Goal: Task Accomplishment & Management: Manage account settings

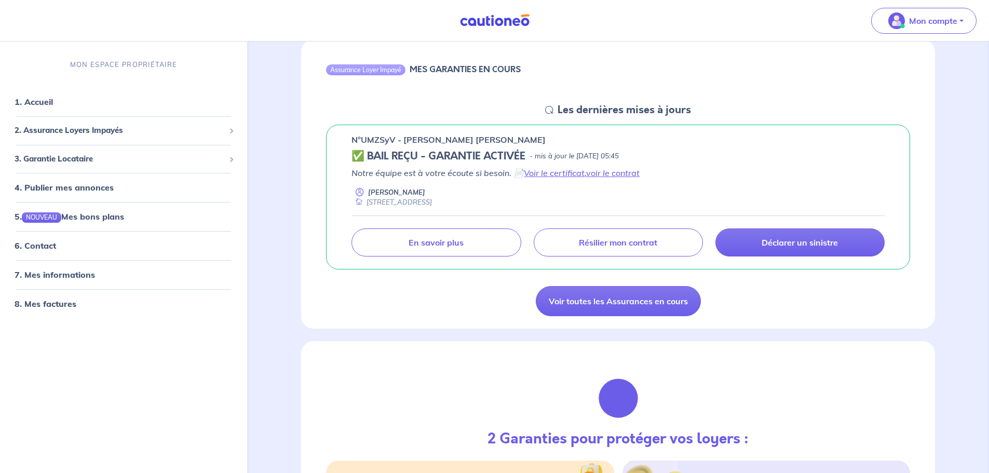
scroll to position [52, 0]
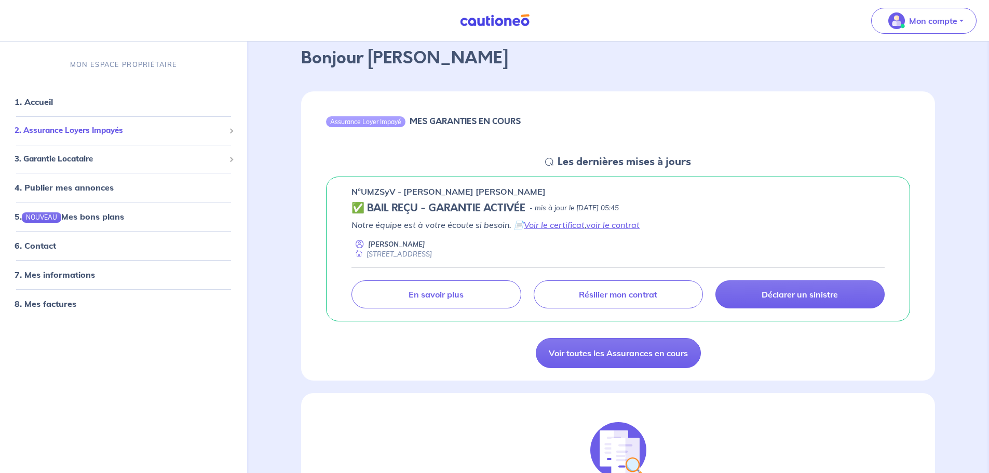
click at [214, 130] on span "2. Assurance Loyers Impayés" at bounding box center [120, 131] width 210 height 12
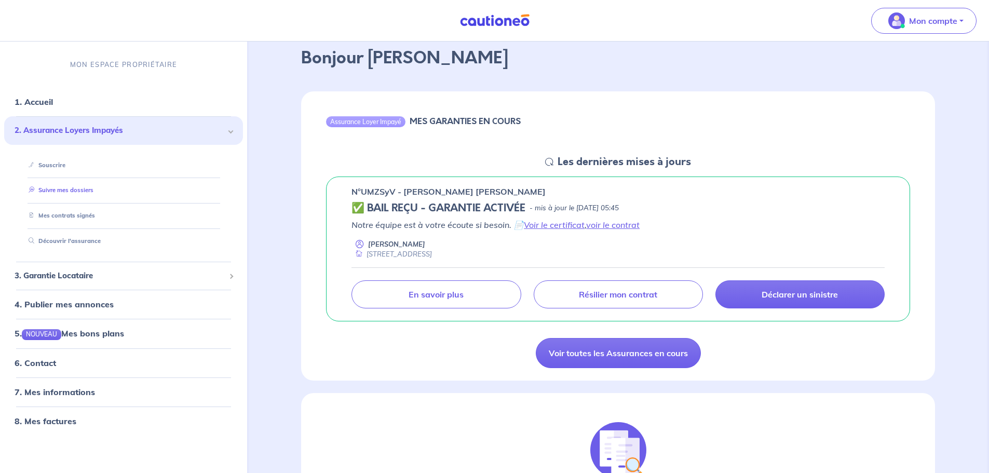
click at [61, 189] on link "Suivre mes dossiers" at bounding box center [58, 190] width 69 height 7
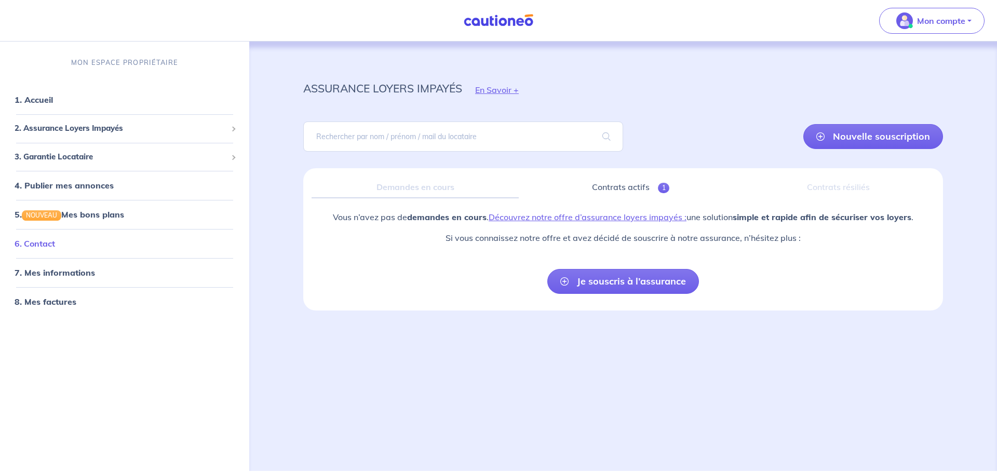
click at [55, 241] on link "6. Contact" at bounding box center [35, 243] width 40 height 10
click at [65, 267] on link "7. Mes informations" at bounding box center [53, 272] width 77 height 10
click at [968, 17] on button "Mon compte" at bounding box center [931, 21] width 105 height 26
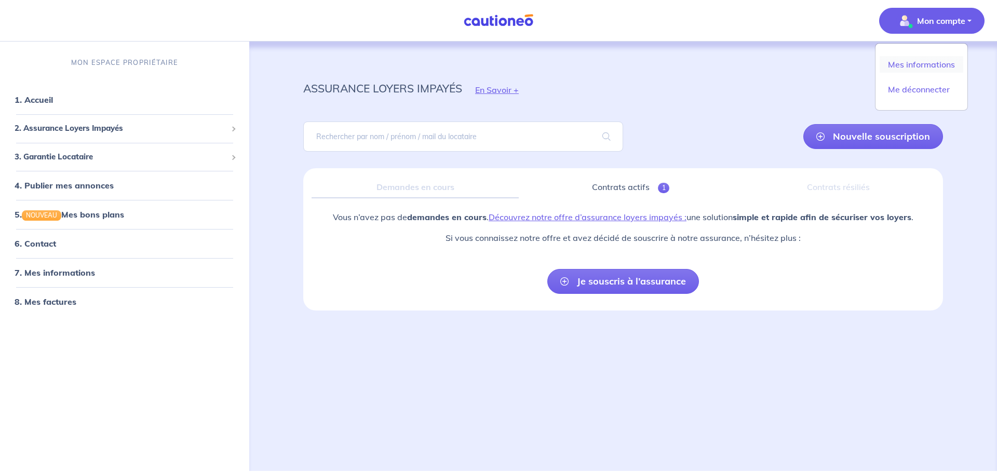
click at [923, 67] on link "Mes informations" at bounding box center [921, 64] width 84 height 17
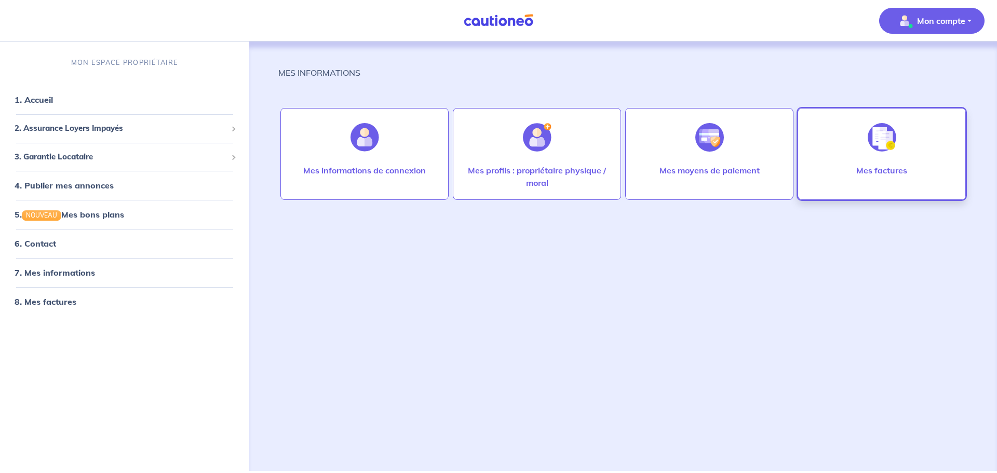
click at [886, 179] on div "Mes factures" at bounding box center [881, 180] width 67 height 33
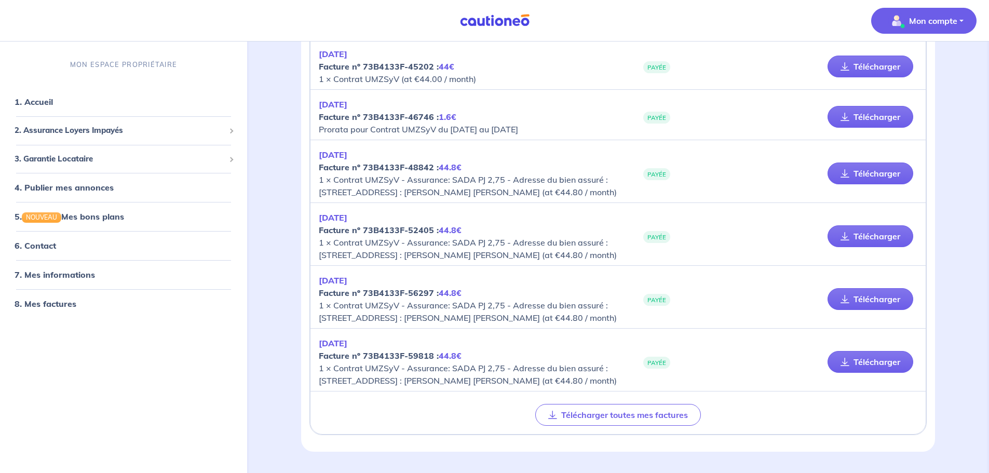
scroll to position [861, 0]
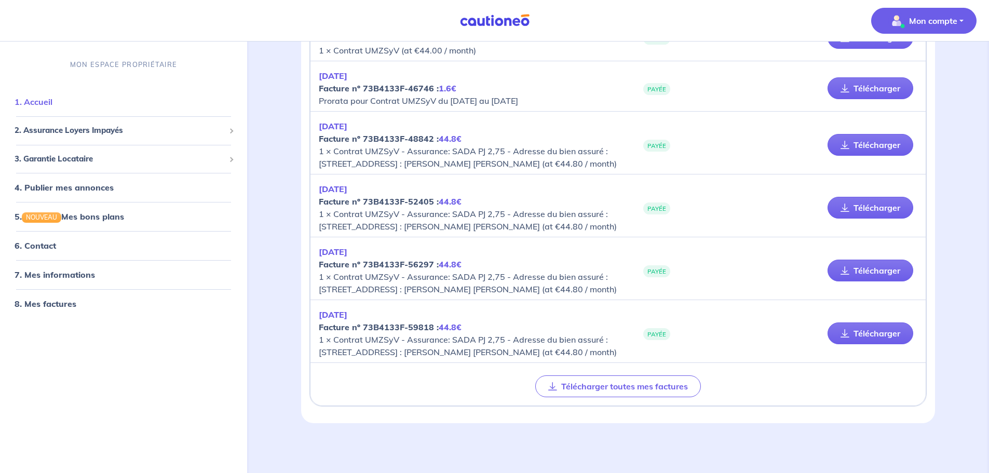
click at [52, 101] on link "1. Accueil" at bounding box center [34, 102] width 38 height 10
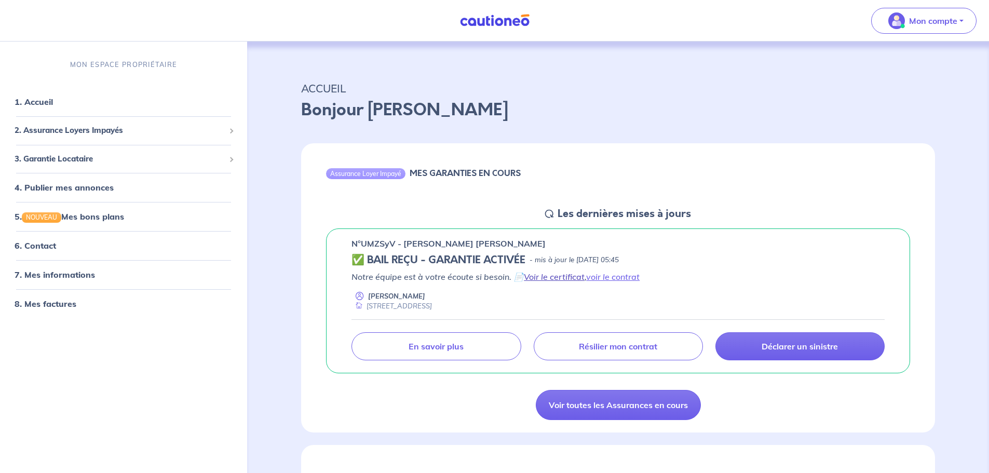
click at [545, 275] on link "Voir le certificat" at bounding box center [554, 276] width 61 height 10
click at [619, 278] on link "voir le contrat" at bounding box center [612, 276] width 53 height 10
click at [784, 350] on p "Déclarer un sinistre" at bounding box center [799, 346] width 76 height 10
